Goal: Task Accomplishment & Management: Complete application form

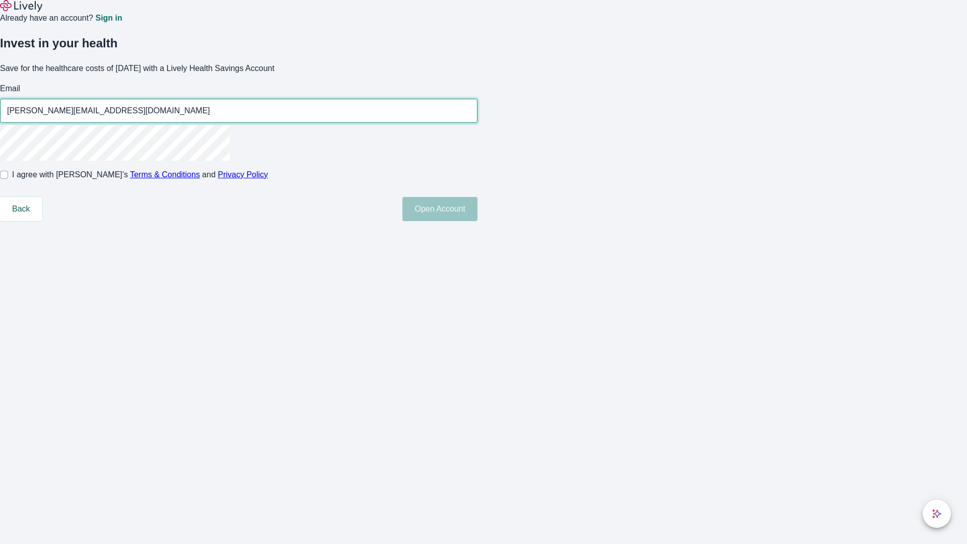
type input "[PERSON_NAME][EMAIL_ADDRESS][DOMAIN_NAME]"
click at [8, 179] on input "I agree with Lively’s Terms & Conditions and Privacy Policy" at bounding box center [4, 175] width 8 height 8
checkbox input "true"
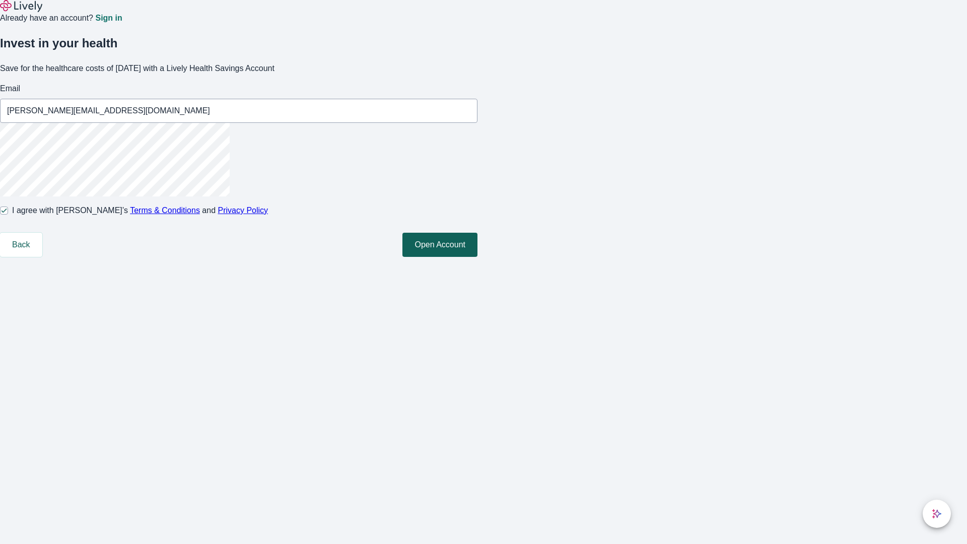
click at [478, 257] on button "Open Account" at bounding box center [440, 245] width 75 height 24
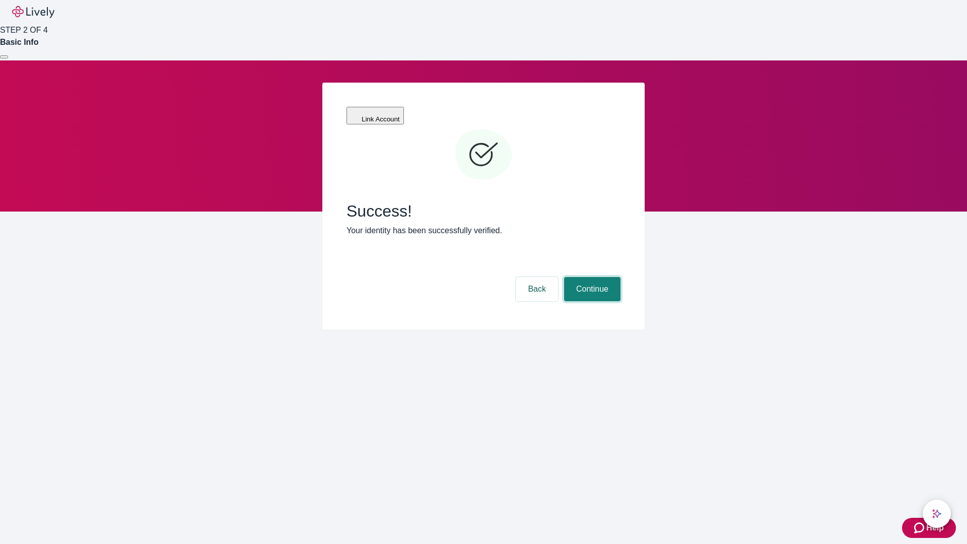
click at [591, 277] on button "Continue" at bounding box center [592, 289] width 56 height 24
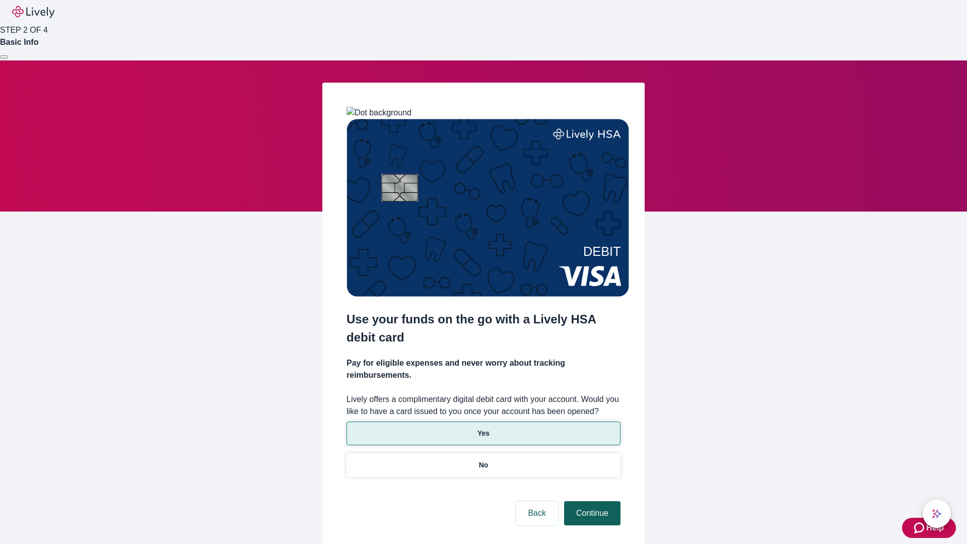
click at [483, 460] on p "No" at bounding box center [484, 465] width 10 height 11
click at [591, 501] on button "Continue" at bounding box center [592, 513] width 56 height 24
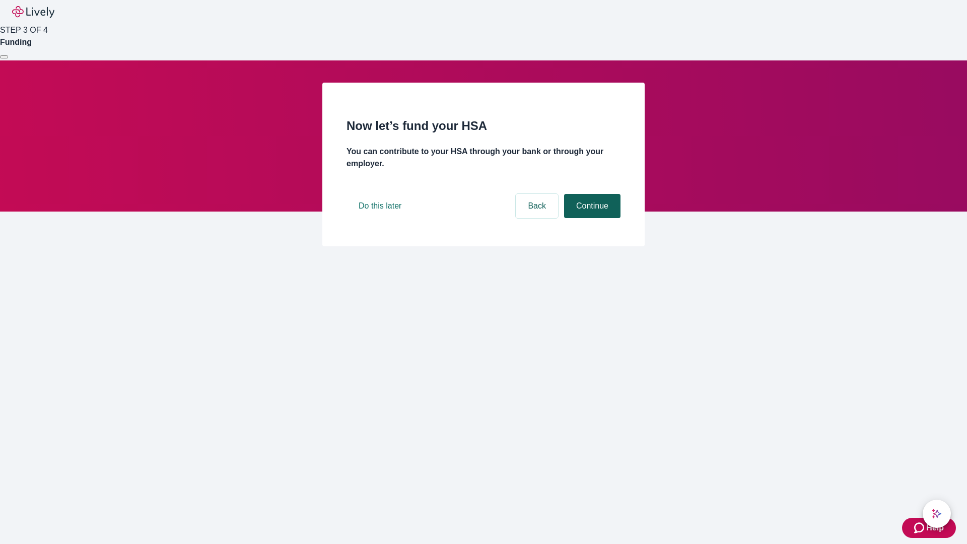
click at [591, 218] on button "Continue" at bounding box center [592, 206] width 56 height 24
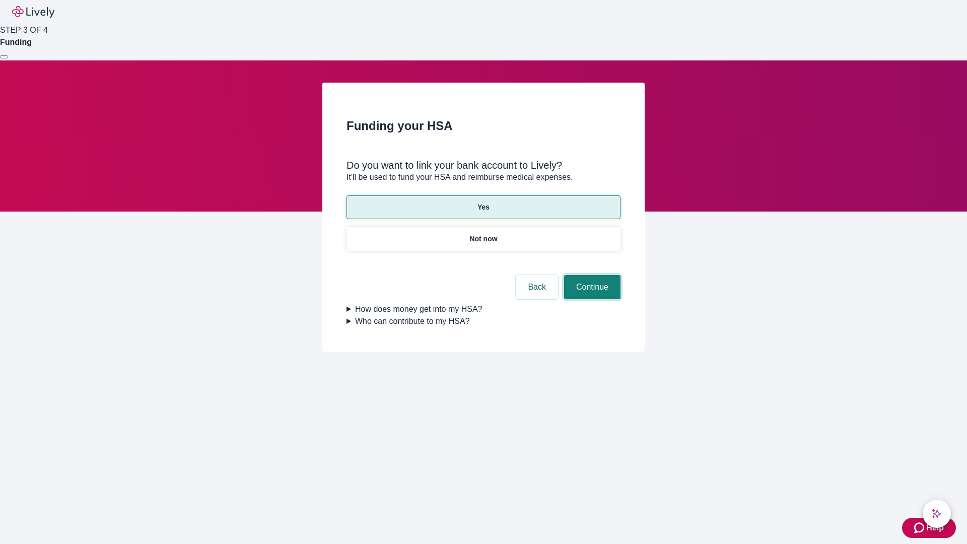
click at [591, 275] on button "Continue" at bounding box center [592, 287] width 56 height 24
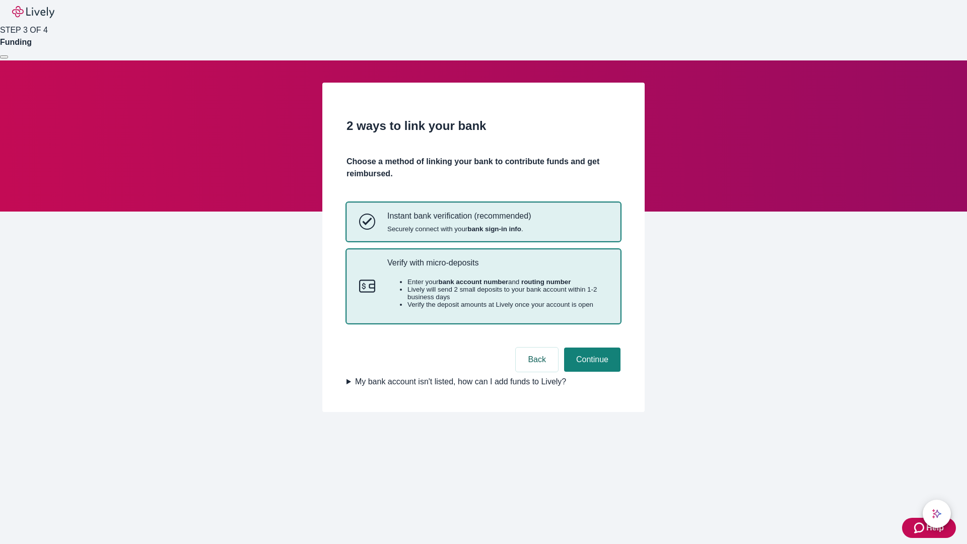
click at [497, 268] on p "Verify with micro-deposits" at bounding box center [497, 263] width 221 height 10
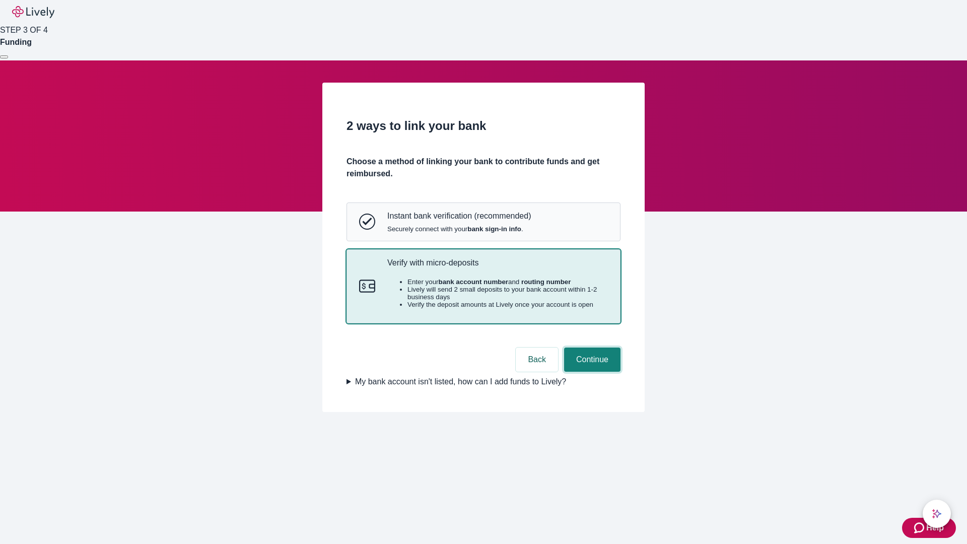
click at [591, 372] on button "Continue" at bounding box center [592, 360] width 56 height 24
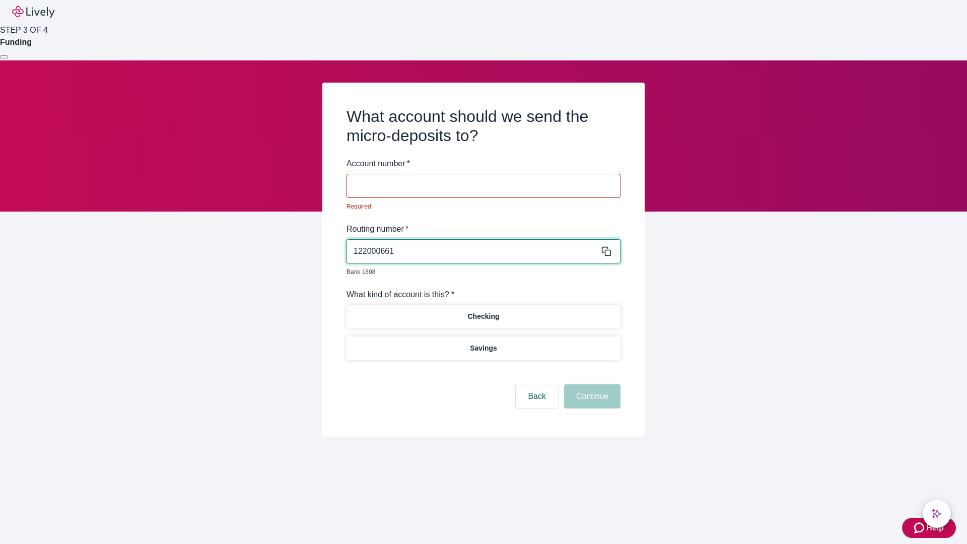
type input "122000661"
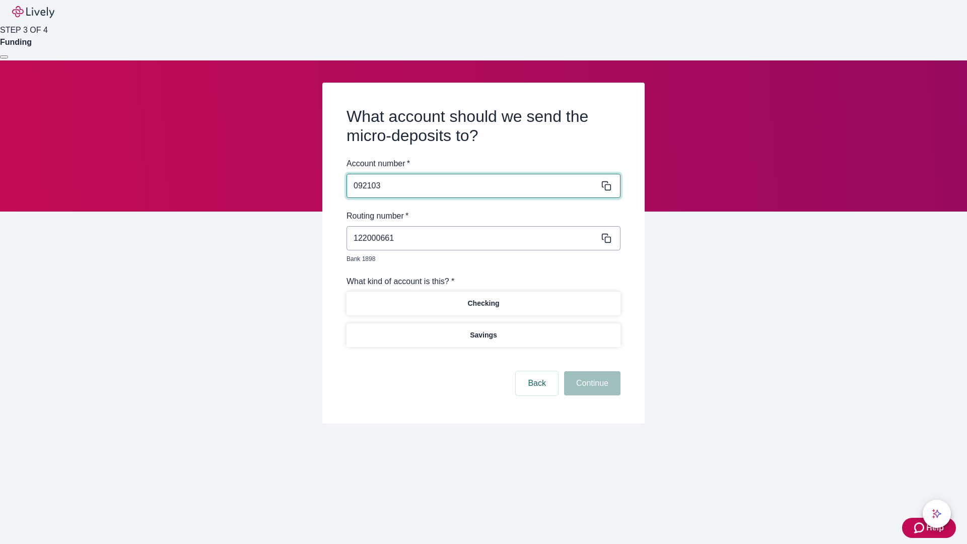
type input "092103"
click at [483, 298] on p "Checking" at bounding box center [484, 303] width 32 height 11
click at [591, 372] on button "Continue" at bounding box center [592, 383] width 56 height 24
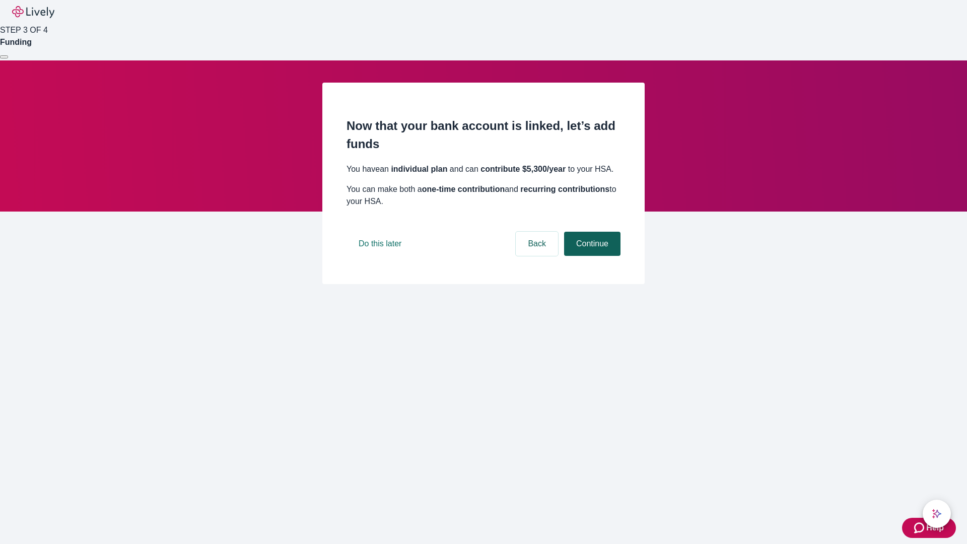
click at [591, 256] on button "Continue" at bounding box center [592, 244] width 56 height 24
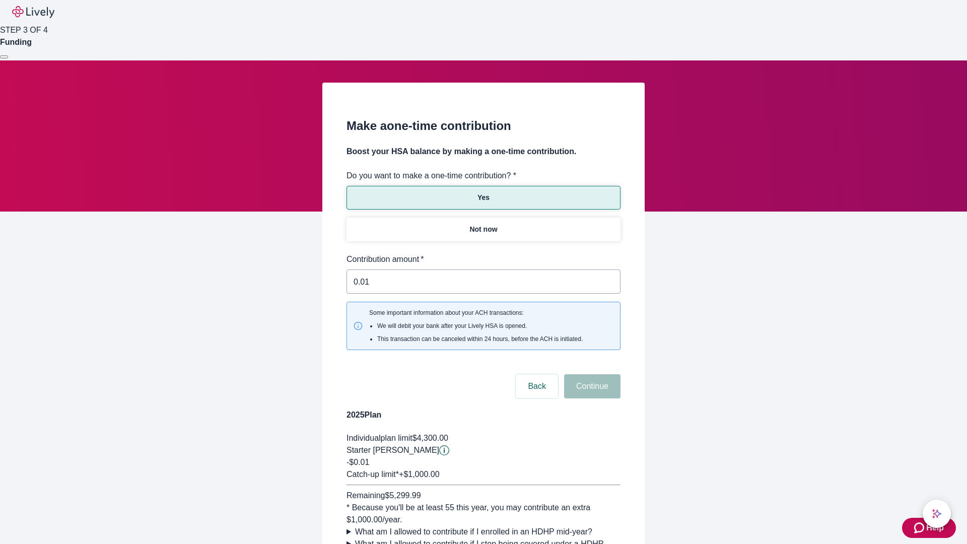
type input "0.01"
click at [591, 374] on button "Continue" at bounding box center [592, 386] width 56 height 24
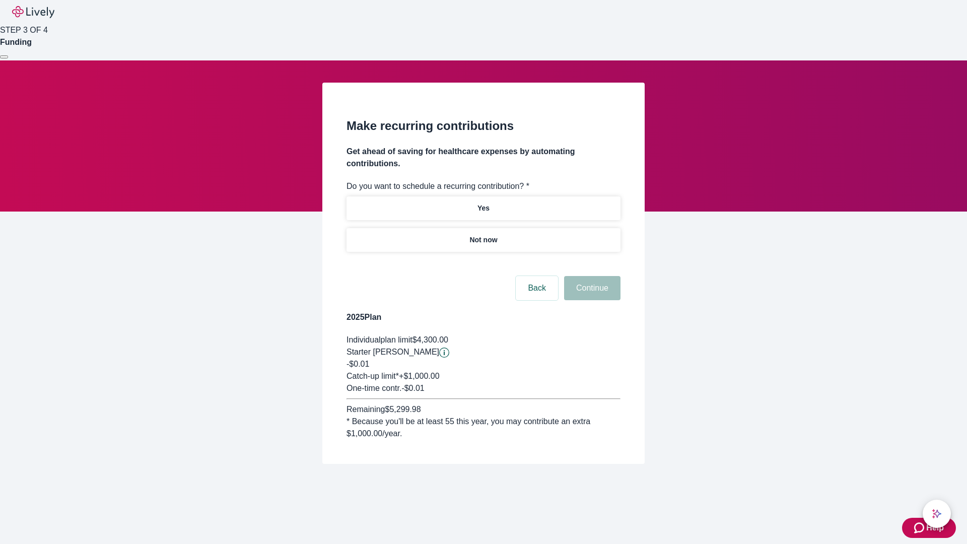
click at [483, 235] on p "Not now" at bounding box center [484, 240] width 28 height 11
click at [591, 276] on button "Continue" at bounding box center [592, 288] width 56 height 24
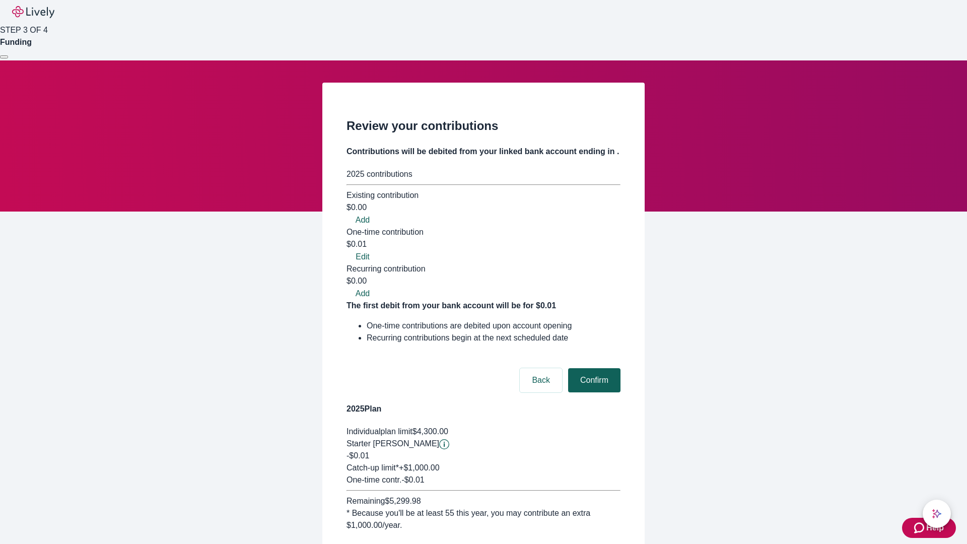
click at [593, 368] on button "Confirm" at bounding box center [594, 380] width 52 height 24
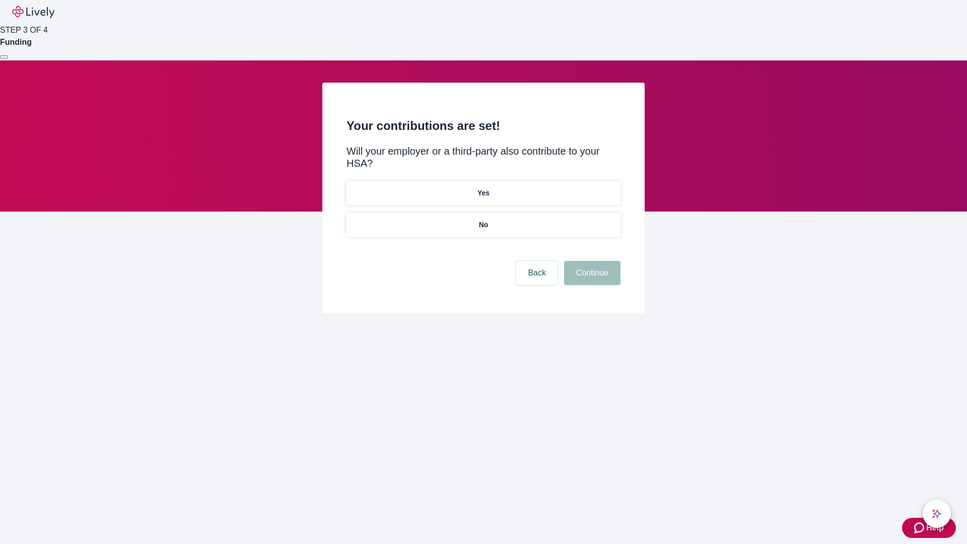
click at [483, 220] on p "No" at bounding box center [484, 225] width 10 height 11
click at [591, 261] on button "Continue" at bounding box center [592, 273] width 56 height 24
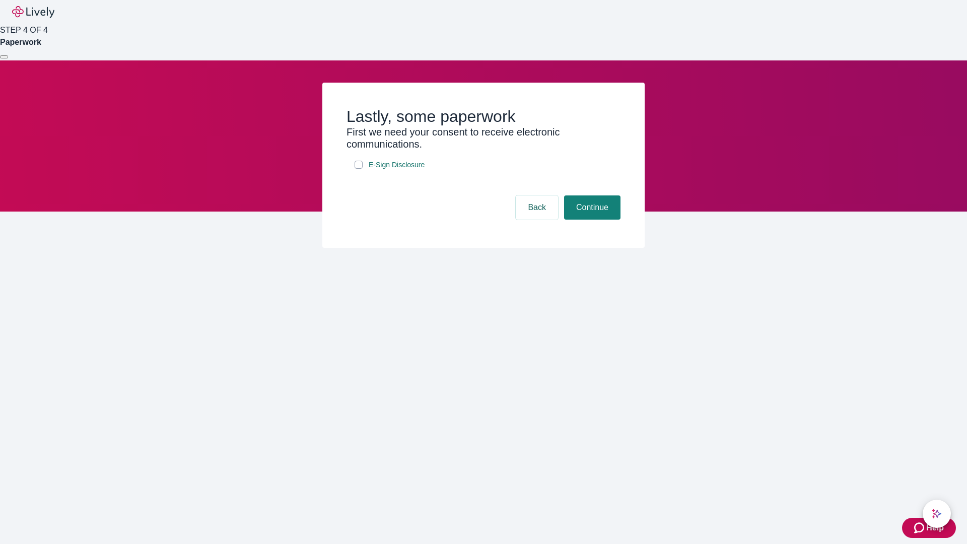
click at [359, 169] on input "E-Sign Disclosure" at bounding box center [359, 165] width 8 height 8
checkbox input "true"
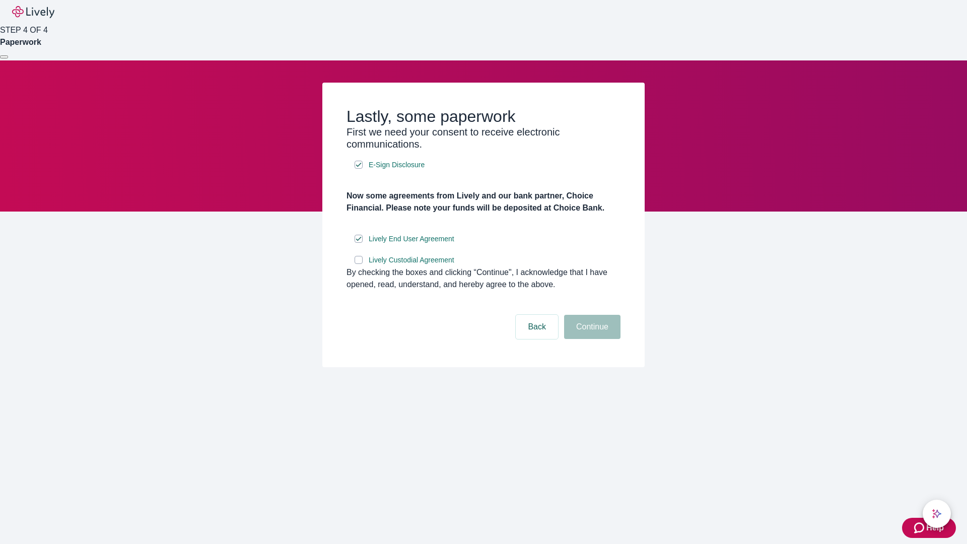
click at [359, 264] on input "Lively Custodial Agreement" at bounding box center [359, 260] width 8 height 8
checkbox input "true"
click at [591, 339] on button "Continue" at bounding box center [592, 327] width 56 height 24
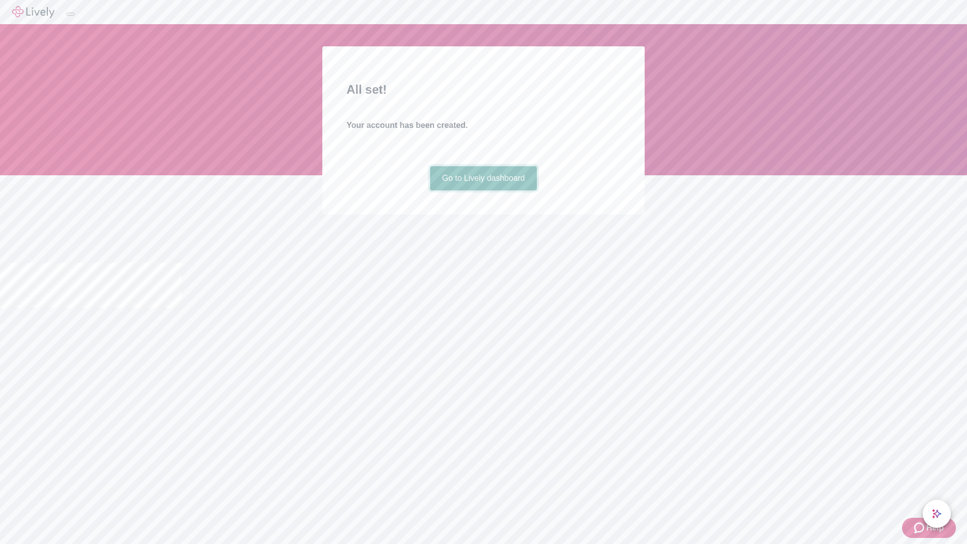
click at [483, 190] on link "Go to Lively dashboard" at bounding box center [483, 178] width 107 height 24
